Goal: Information Seeking & Learning: Get advice/opinions

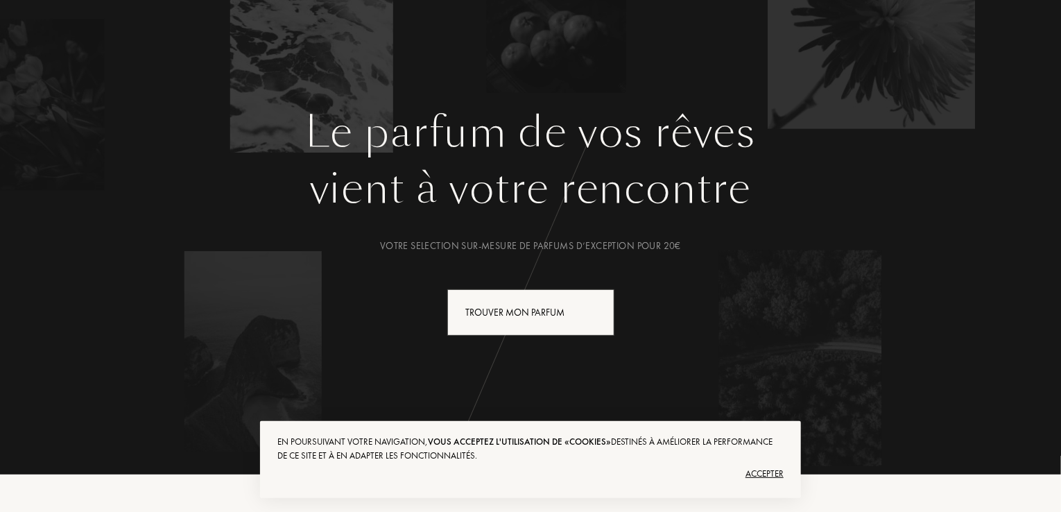
scroll to position [123, 0]
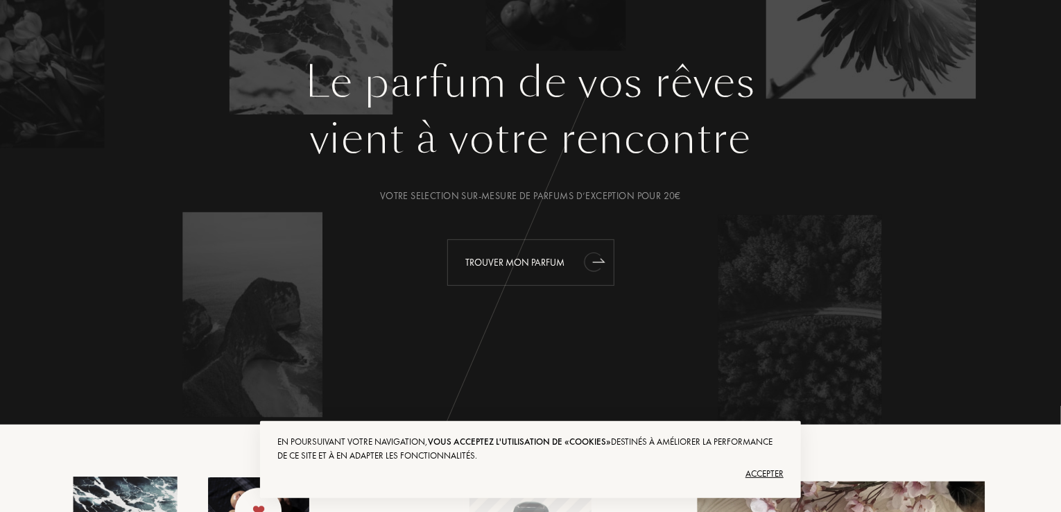
click at [573, 260] on div "Trouver mon parfum" at bounding box center [530, 262] width 167 height 46
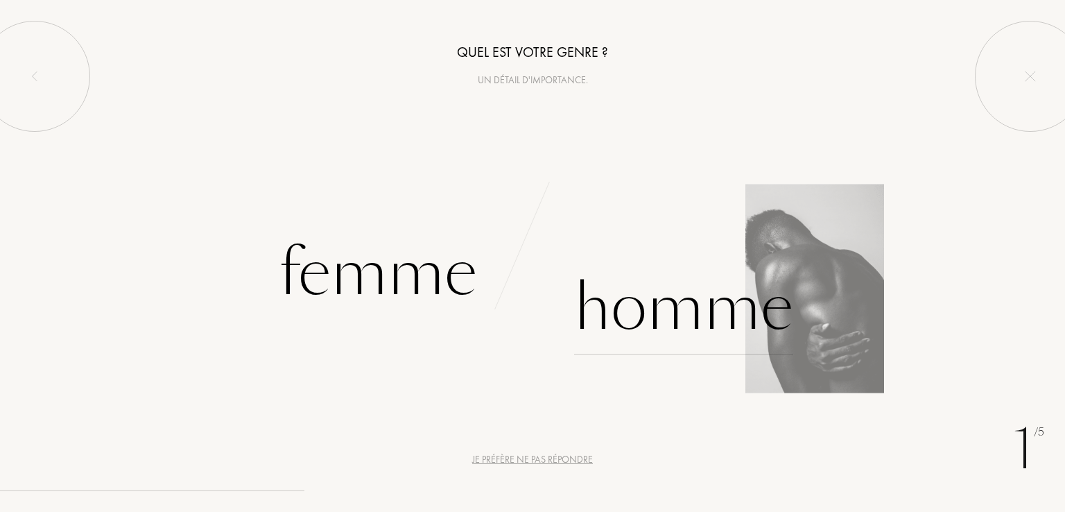
click at [769, 286] on div "Homme" at bounding box center [683, 308] width 219 height 94
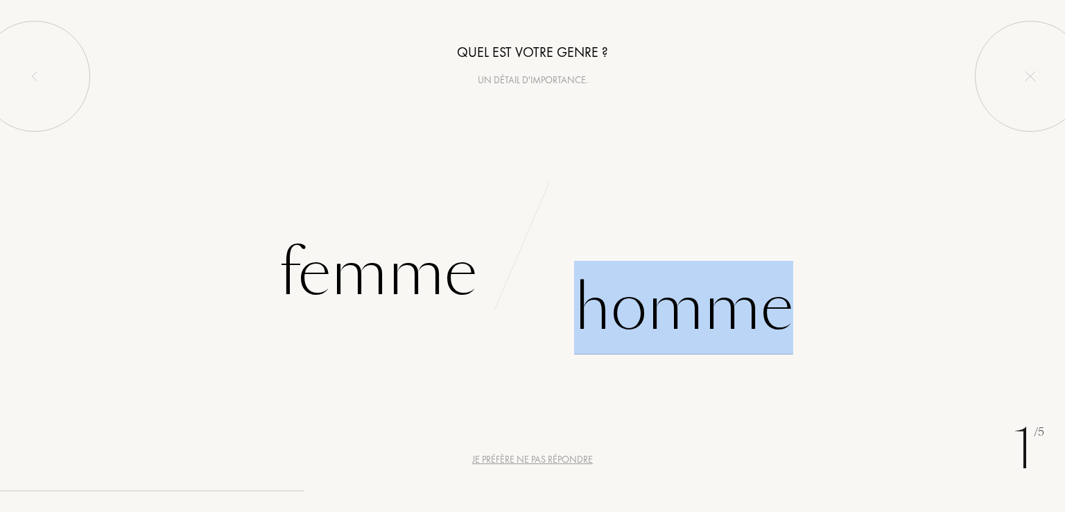
click at [769, 286] on div "Homme" at bounding box center [683, 308] width 219 height 94
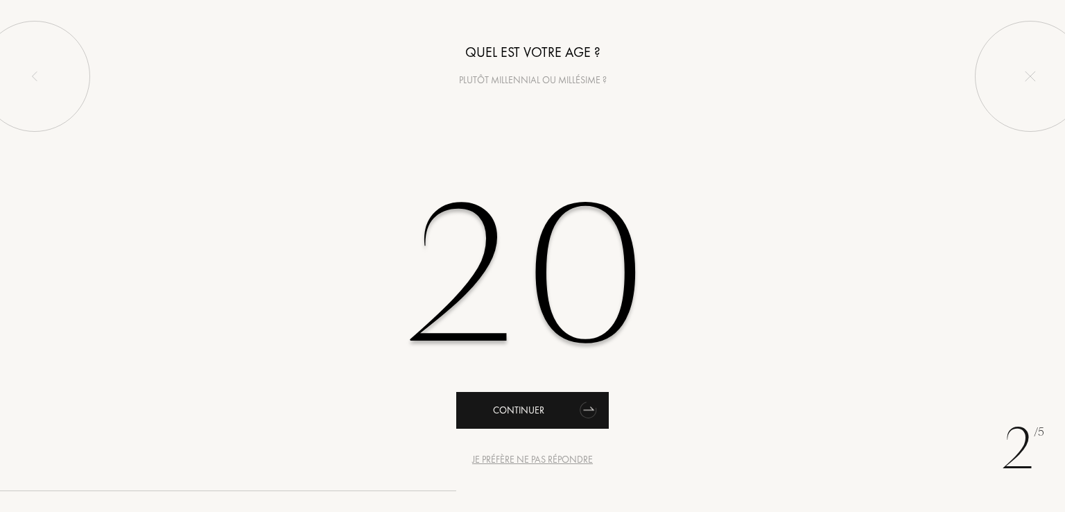
type input "20"
click at [510, 422] on div "Continuer" at bounding box center [532, 410] width 153 height 37
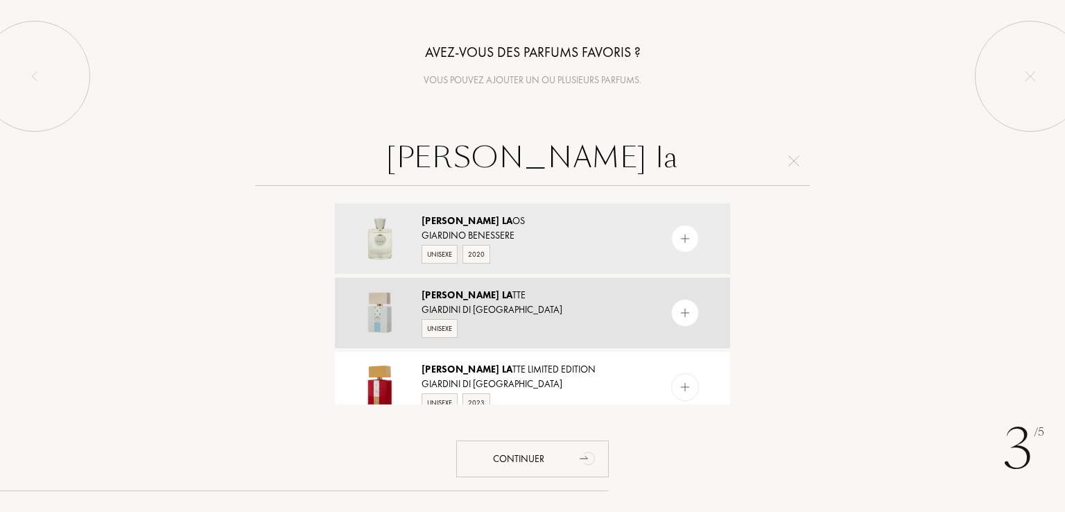
type input "bianco la"
click at [679, 315] on img at bounding box center [685, 313] width 13 height 13
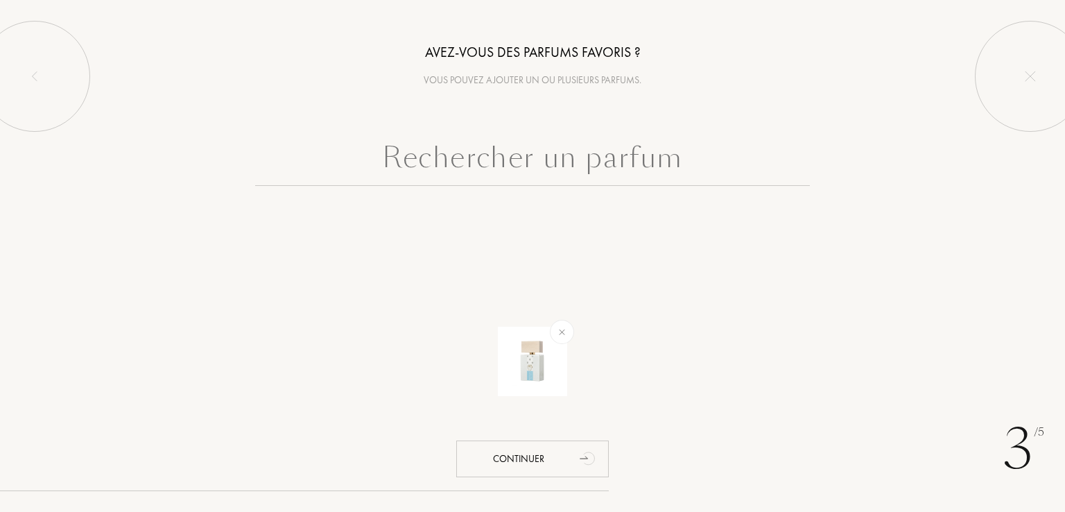
click at [612, 147] on input "text" at bounding box center [532, 161] width 555 height 50
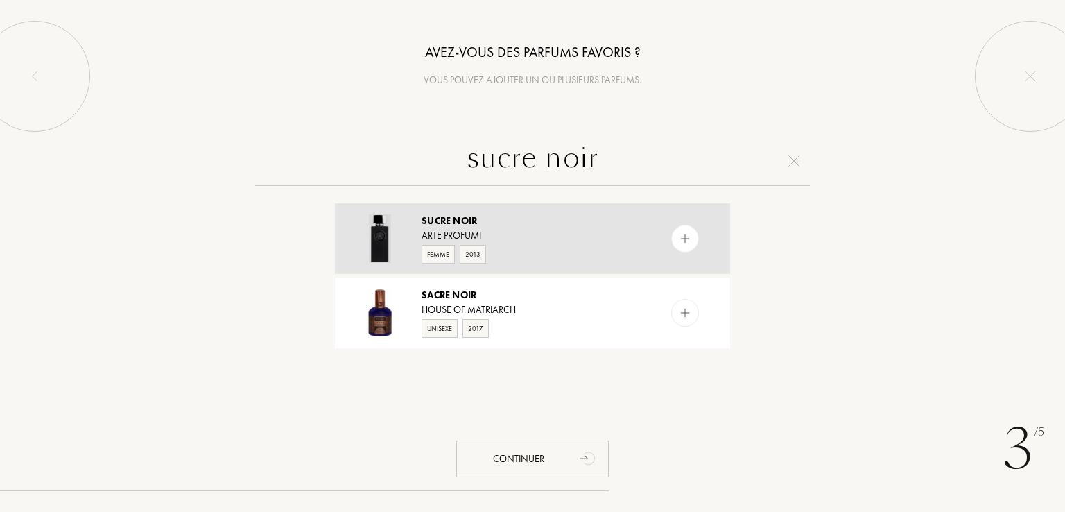
type input "sucre noir"
click at [689, 239] on img at bounding box center [685, 238] width 13 height 13
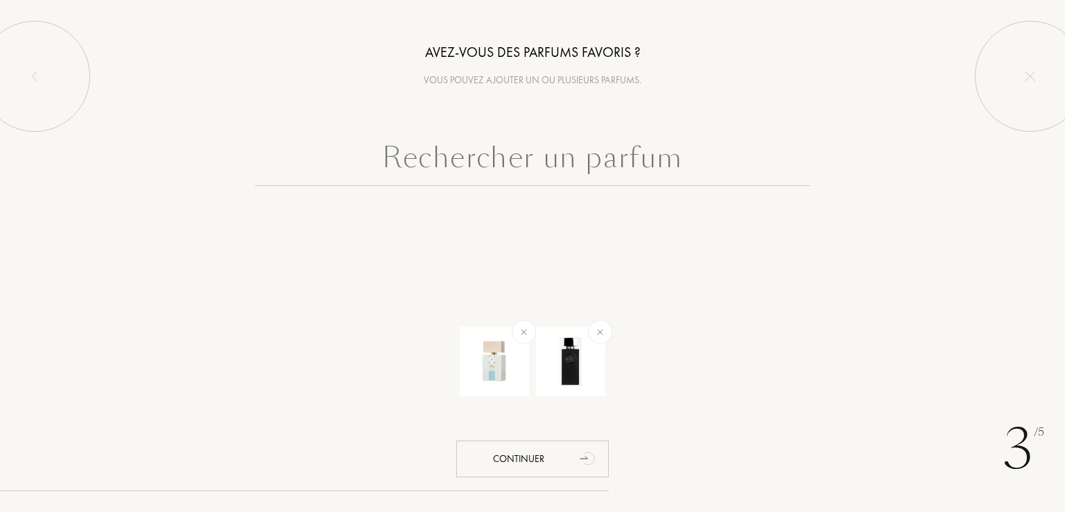
click at [603, 164] on input "text" at bounding box center [532, 161] width 555 height 50
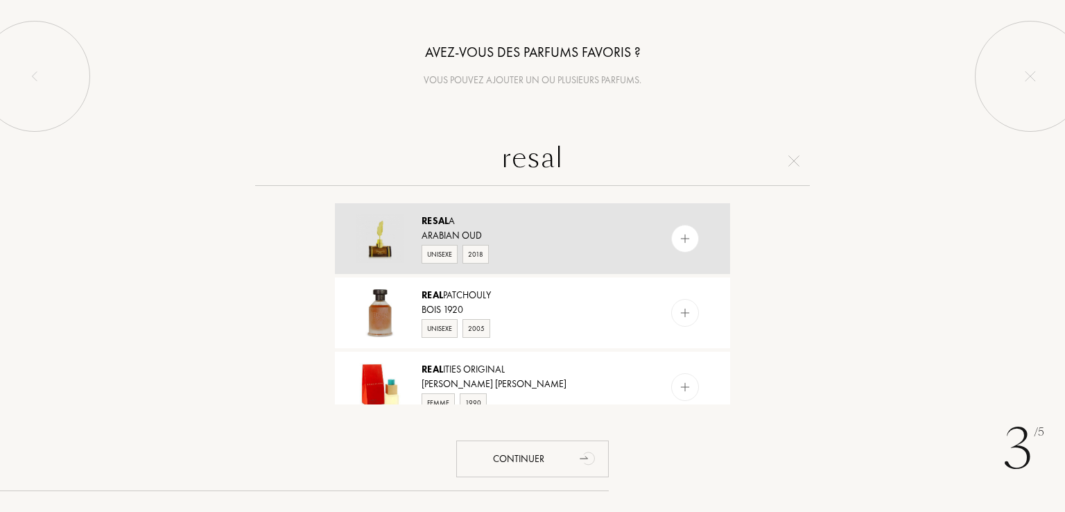
type input "resal"
click at [679, 243] on img at bounding box center [685, 238] width 13 height 13
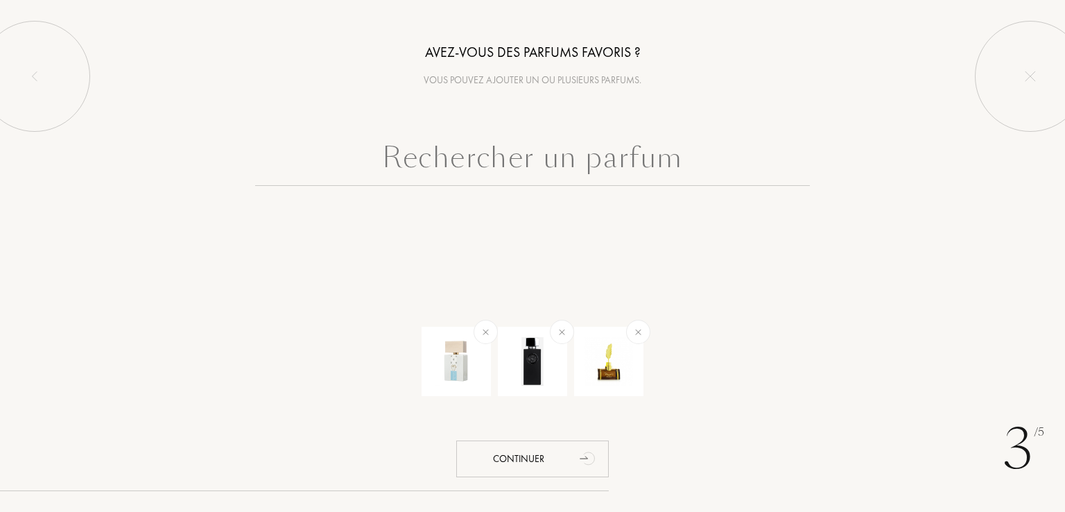
click at [626, 166] on input "text" at bounding box center [532, 161] width 555 height 50
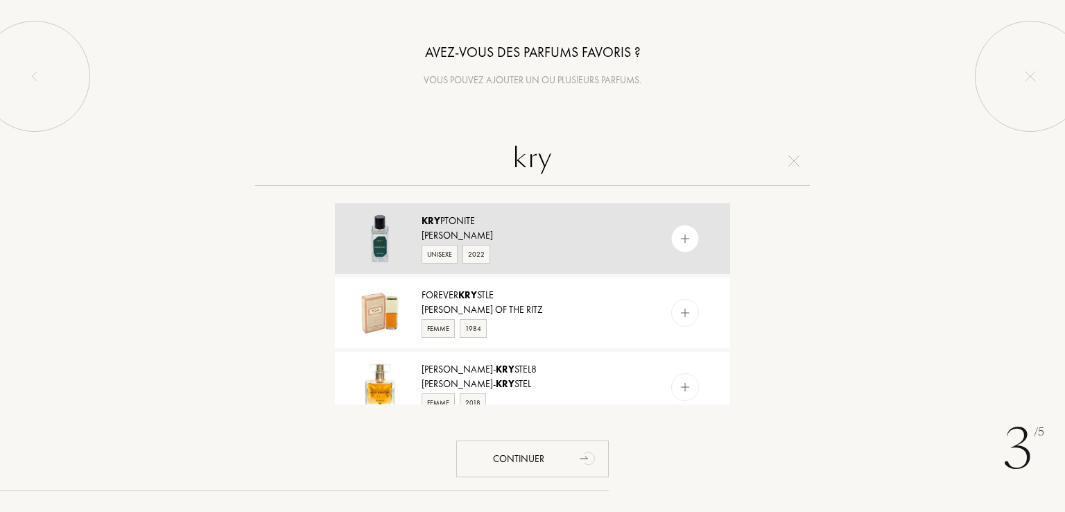
type input "kry"
click at [691, 234] on div at bounding box center [685, 239] width 28 height 28
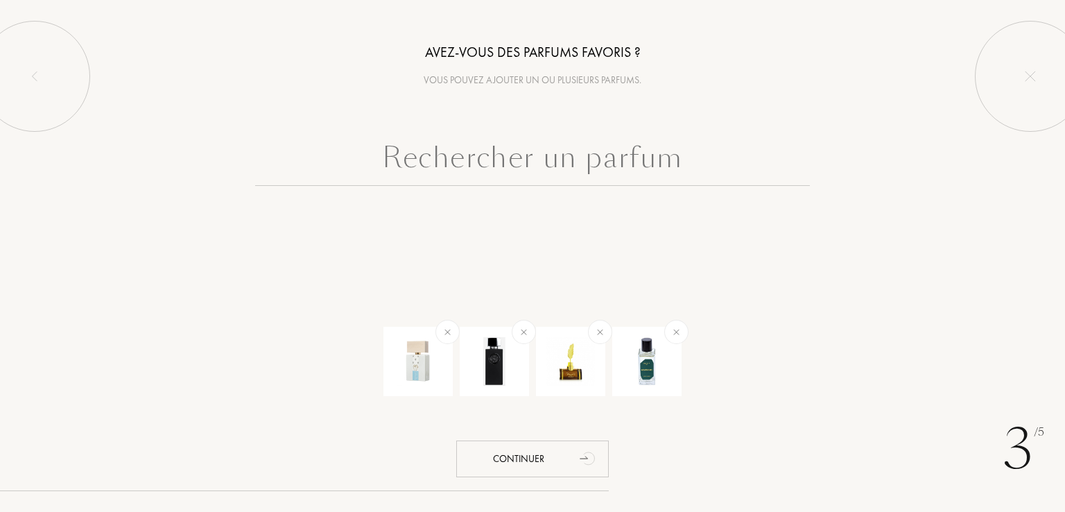
click at [633, 153] on input "text" at bounding box center [532, 161] width 555 height 50
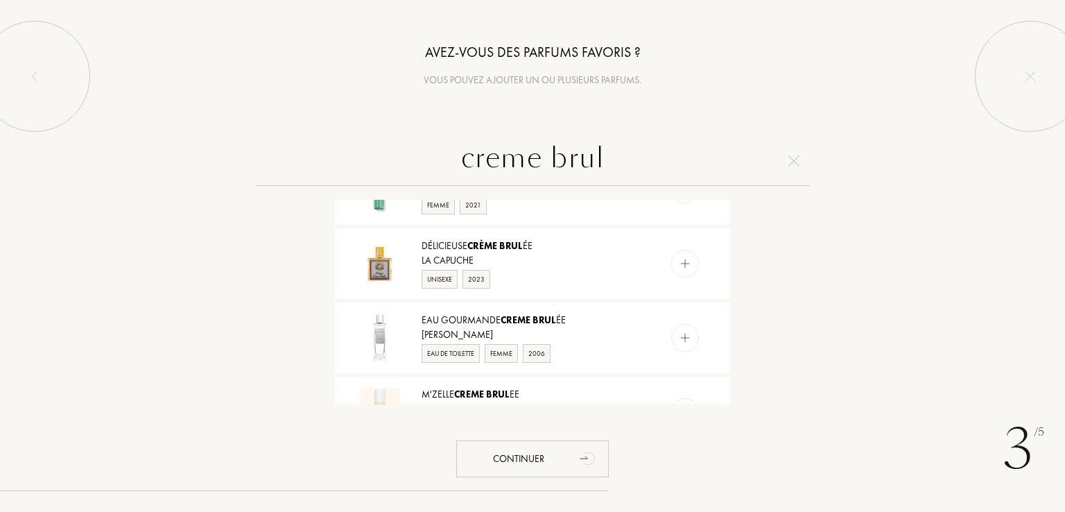
scroll to position [567, 0]
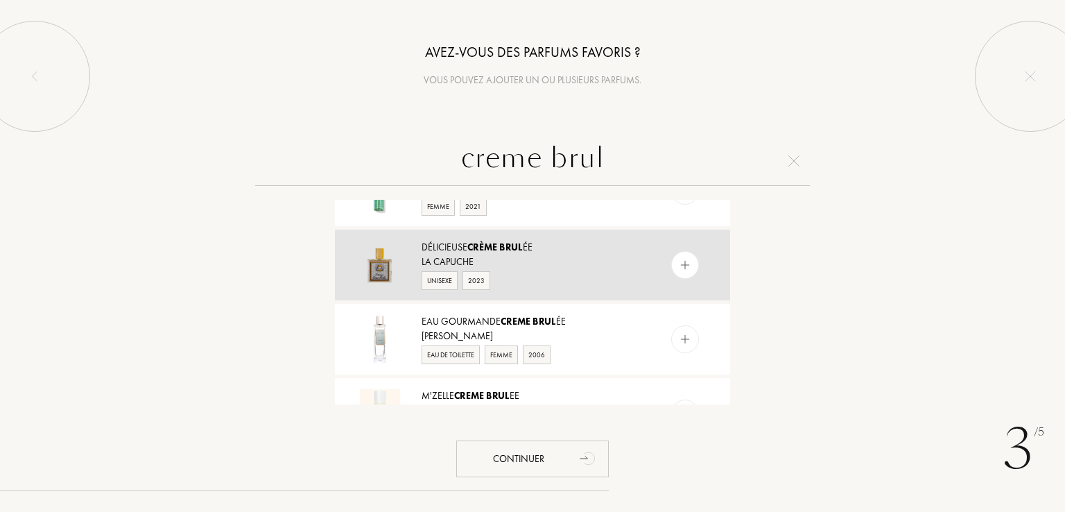
type input "creme brul"
click at [682, 259] on img at bounding box center [685, 265] width 13 height 13
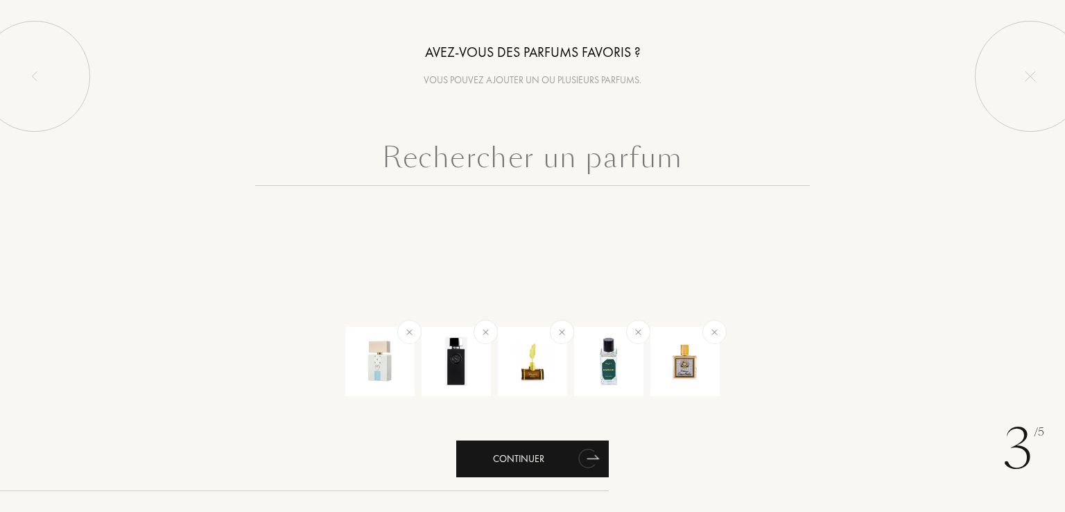
click at [564, 450] on div "Continuer" at bounding box center [532, 458] width 153 height 37
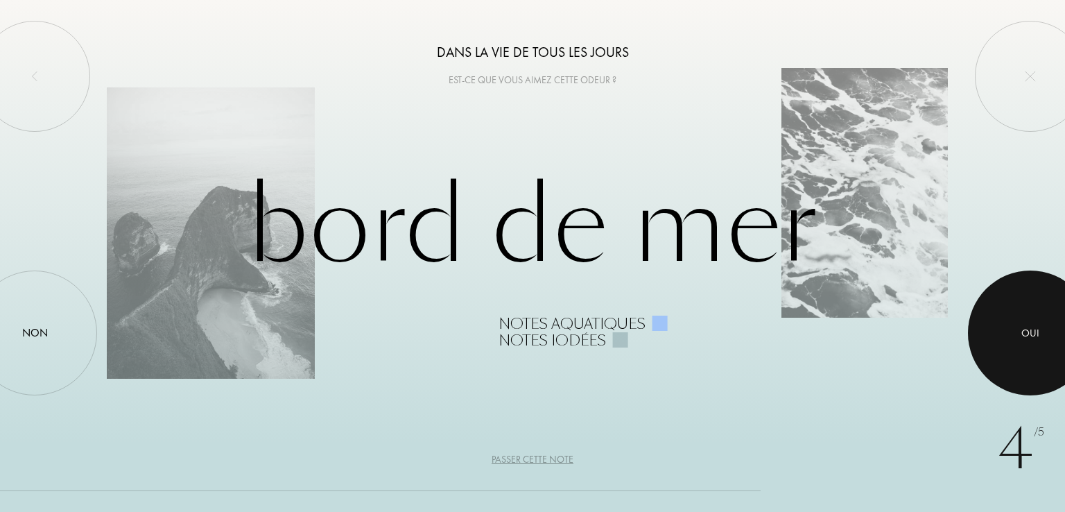
click at [1036, 302] on div at bounding box center [1030, 333] width 125 height 125
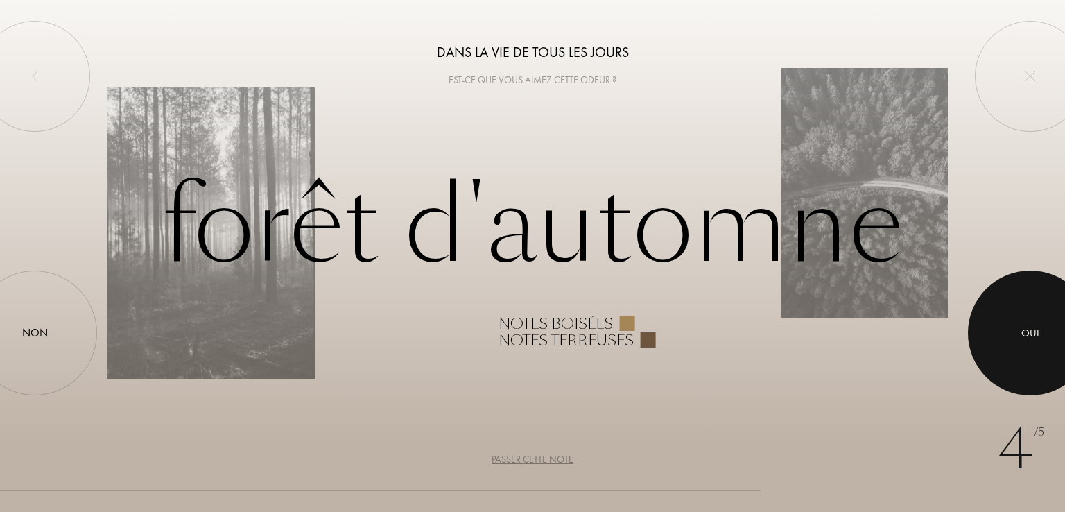
click at [1025, 316] on div at bounding box center [1030, 333] width 125 height 125
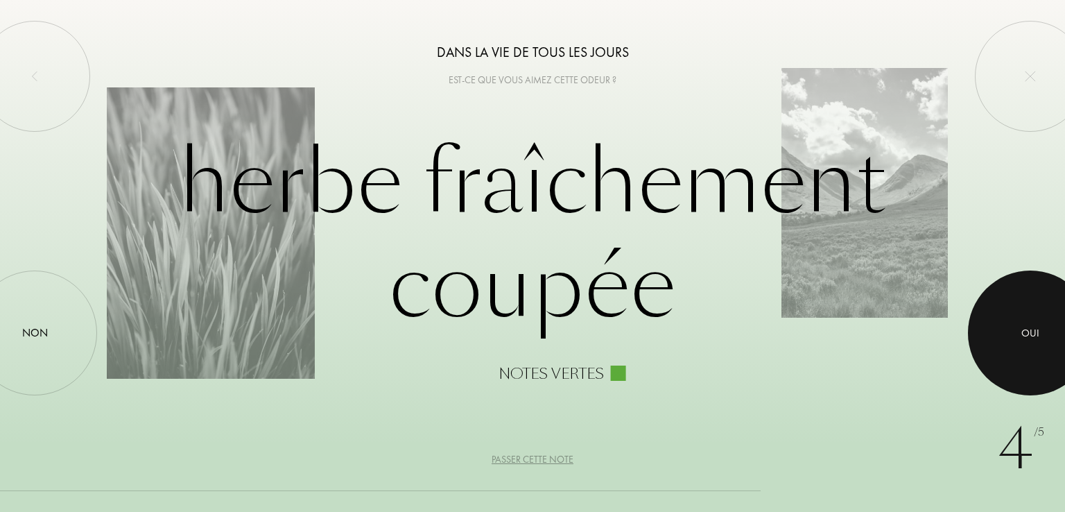
click at [1019, 328] on div at bounding box center [1030, 333] width 125 height 125
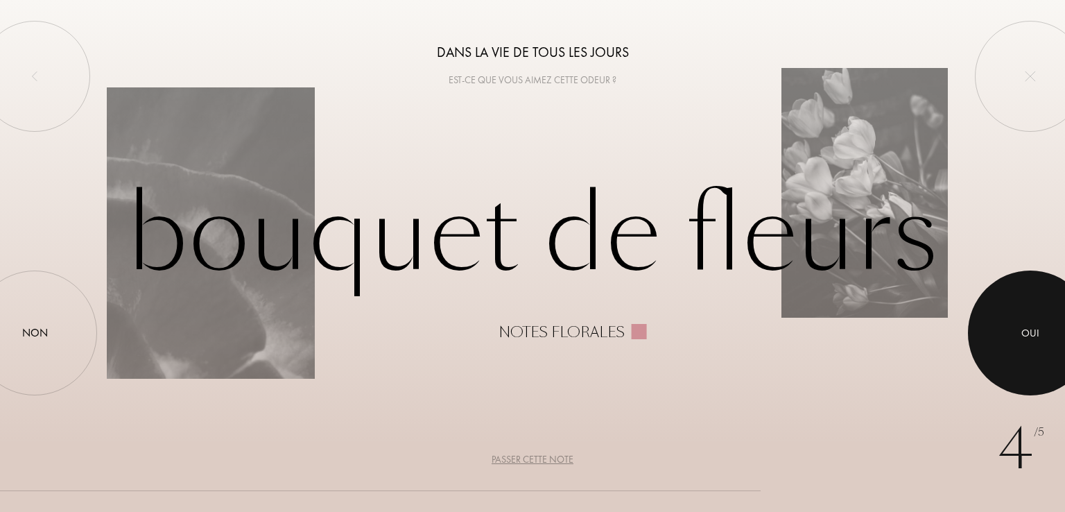
click at [1019, 328] on div at bounding box center [1030, 333] width 125 height 125
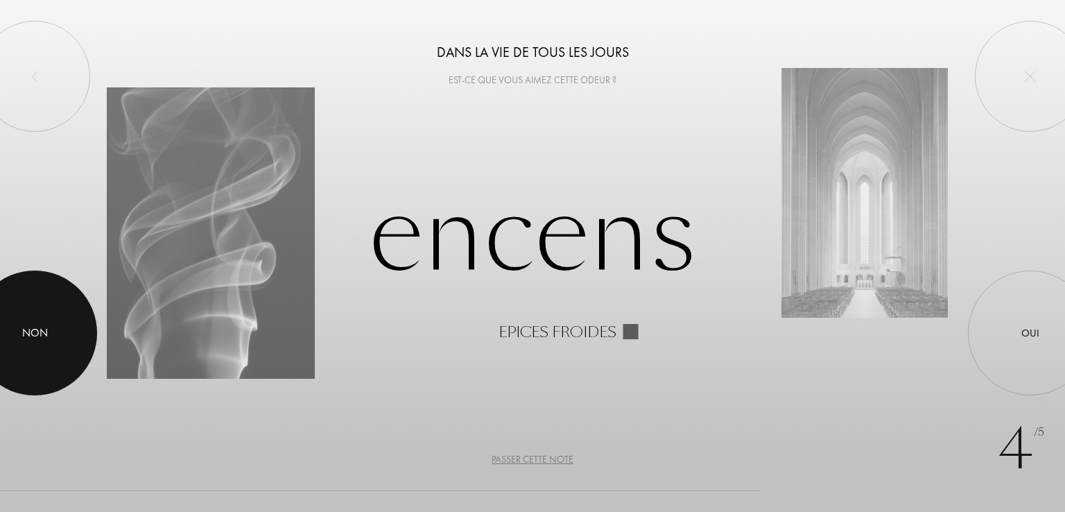
click at [71, 325] on div at bounding box center [34, 333] width 125 height 125
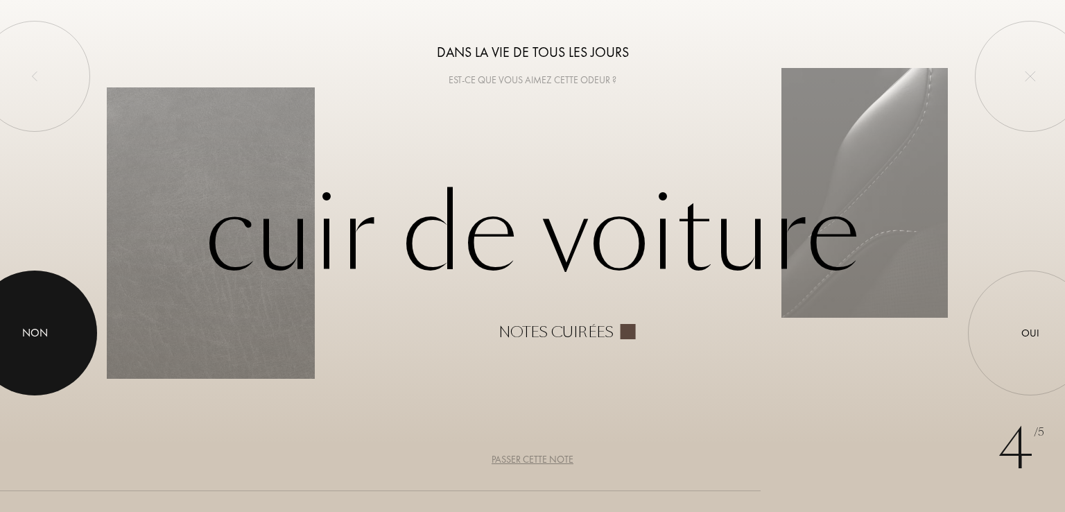
click at [77, 343] on div at bounding box center [34, 333] width 125 height 125
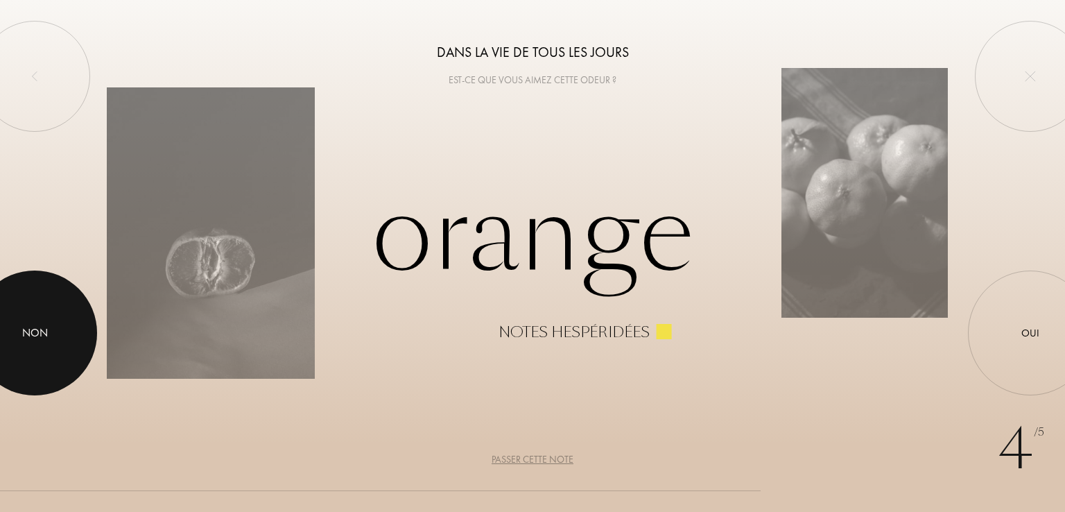
click at [77, 343] on div at bounding box center [34, 333] width 125 height 125
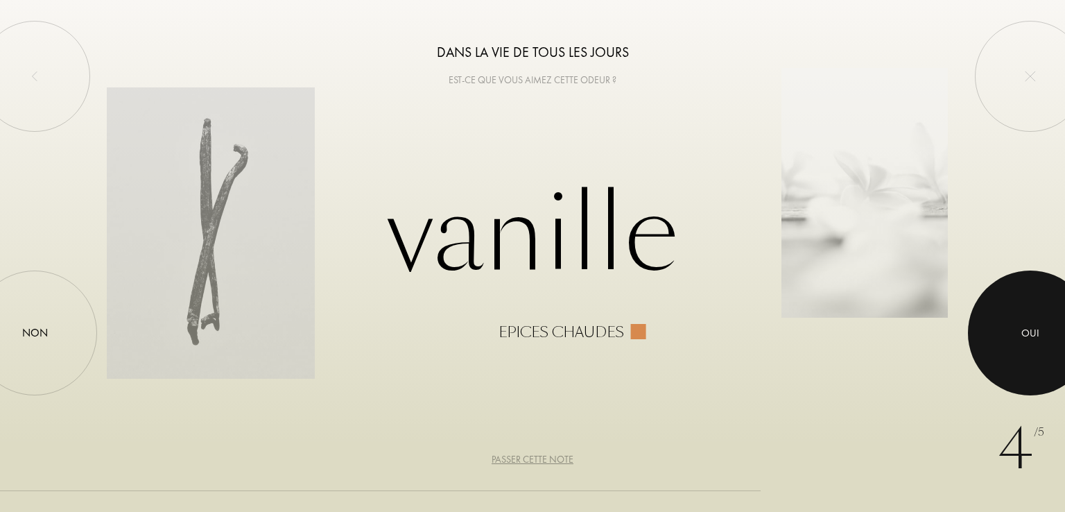
click at [999, 340] on div at bounding box center [1030, 333] width 125 height 125
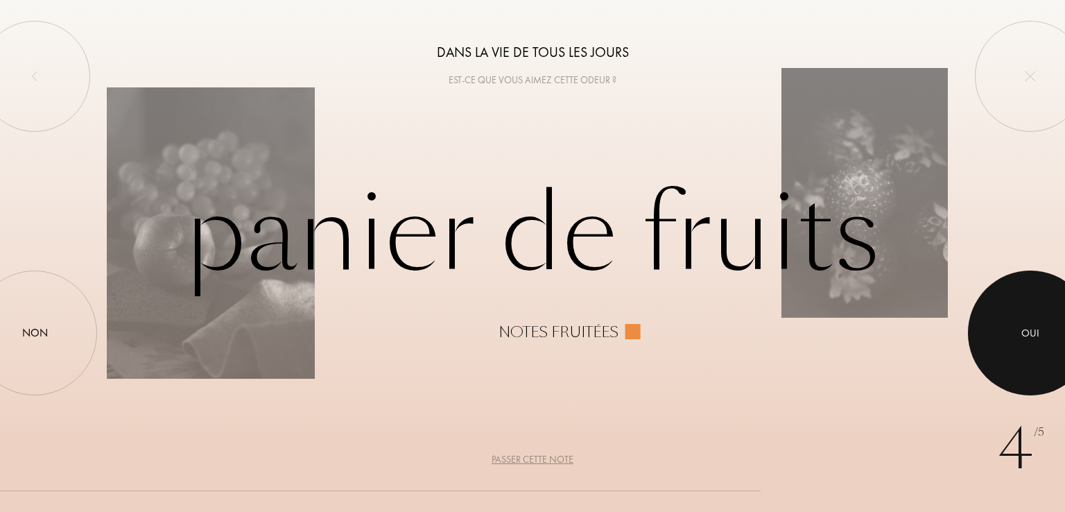
click at [988, 317] on div at bounding box center [1030, 333] width 125 height 125
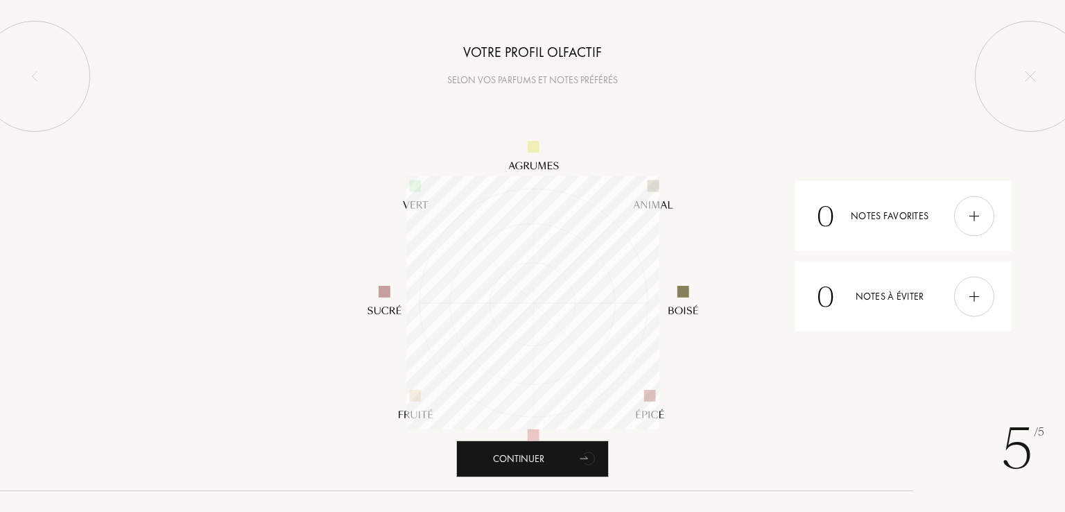
scroll to position [253, 253]
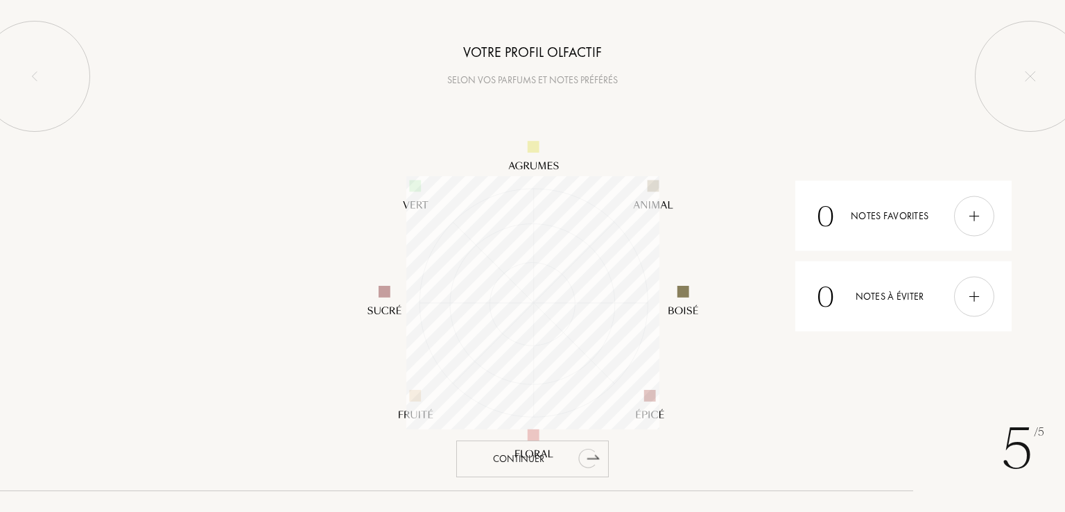
click at [585, 452] on icon "animation" at bounding box center [586, 458] width 17 height 19
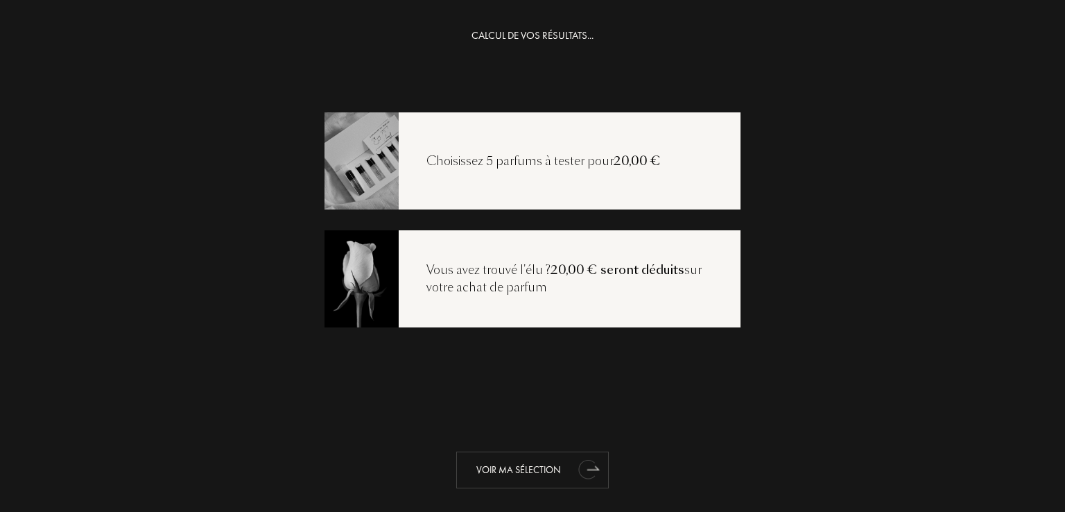
click at [585, 465] on icon "animation" at bounding box center [586, 469] width 17 height 19
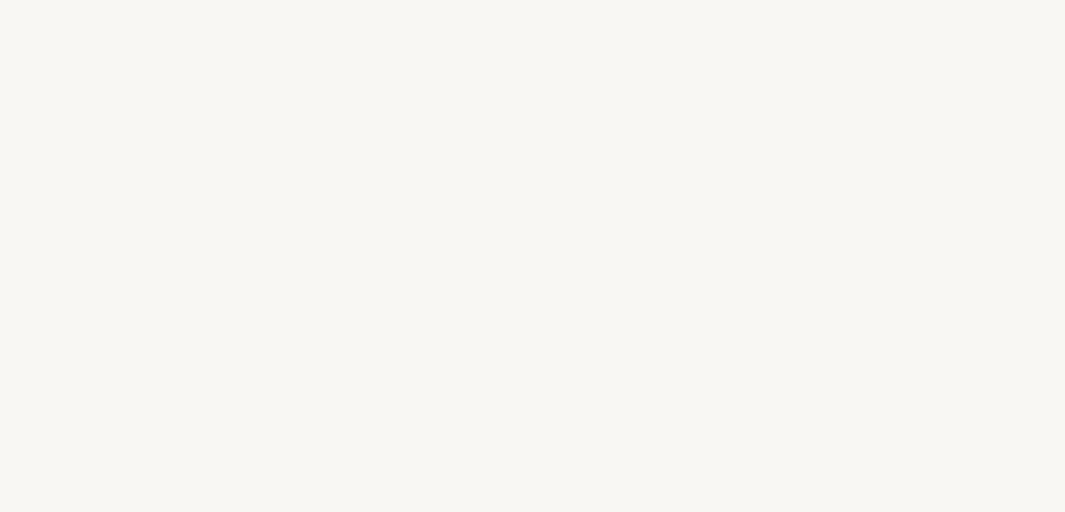
select select "FR"
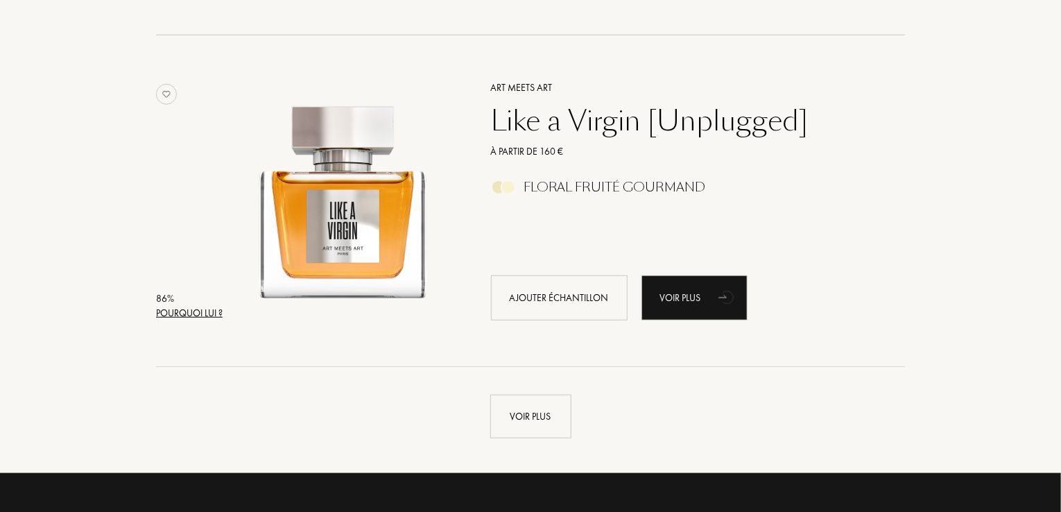
scroll to position [3169, 0]
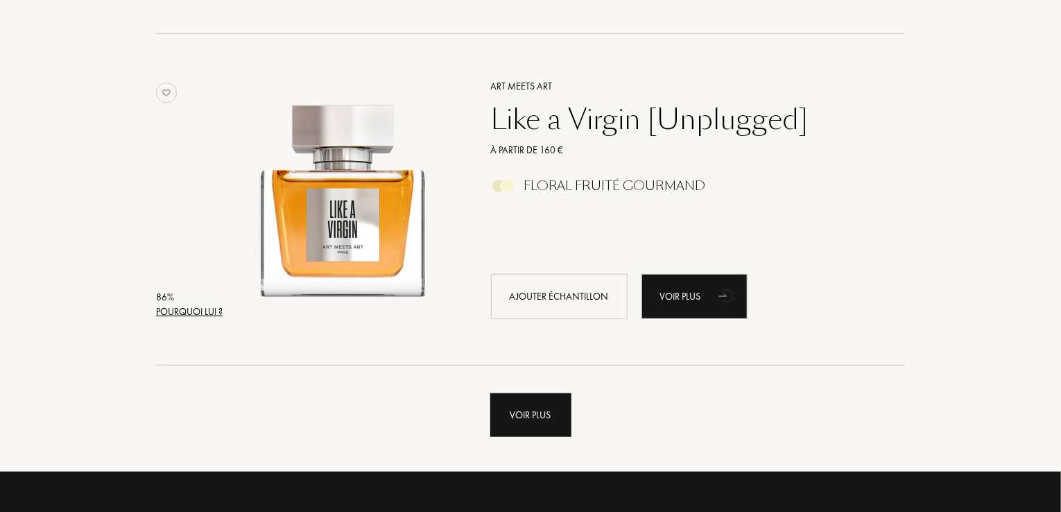
click at [535, 416] on div "Voir plus" at bounding box center [530, 415] width 81 height 44
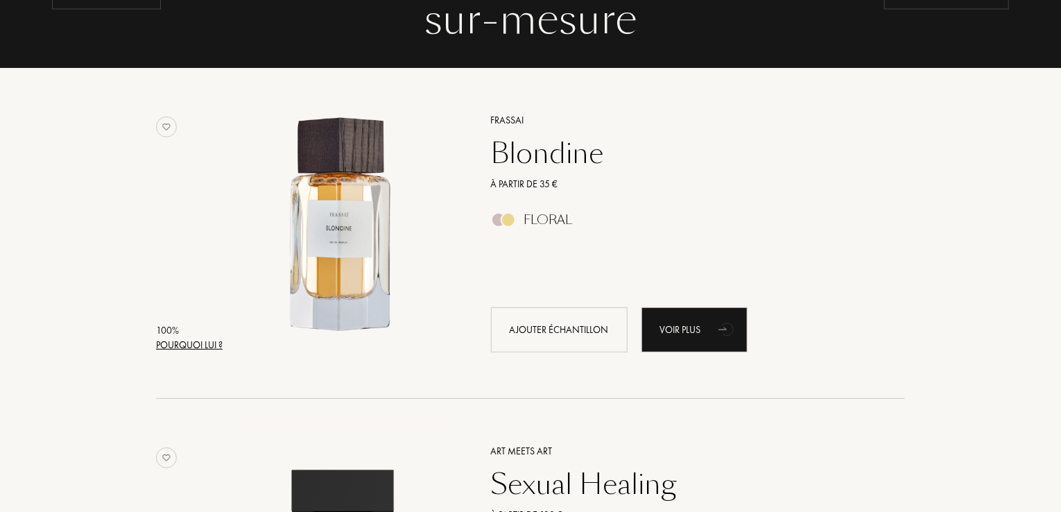
scroll to position [158, 0]
